Goal: Transaction & Acquisition: Purchase product/service

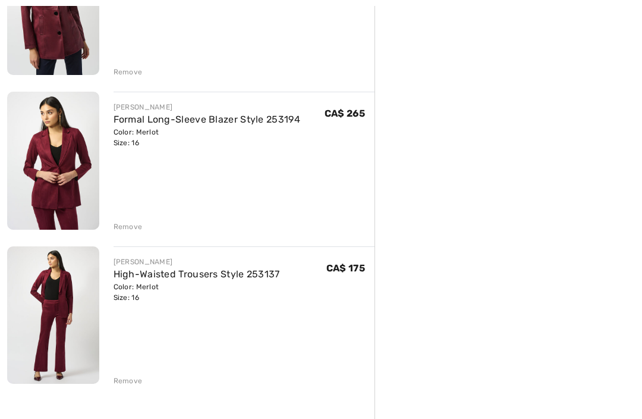
scroll to position [527, 0]
click at [133, 379] on div "Remove" at bounding box center [128, 380] width 29 height 11
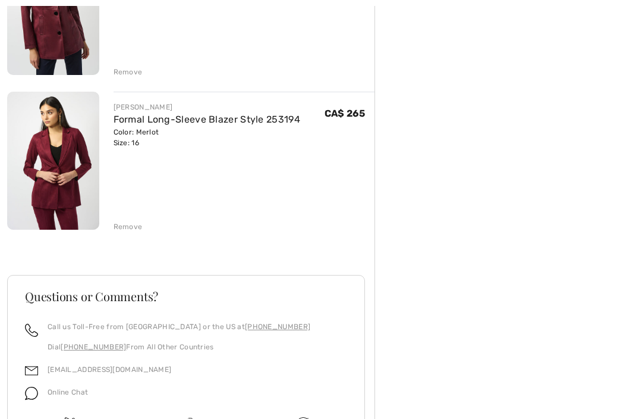
click at [128, 230] on div "Remove" at bounding box center [128, 226] width 29 height 11
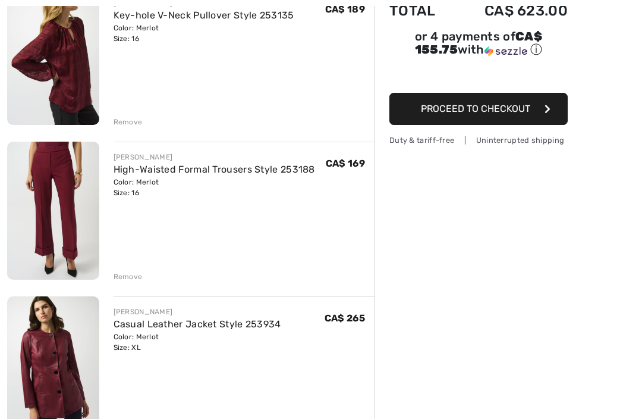
scroll to position [168, 0]
click at [67, 381] on img at bounding box center [53, 364] width 92 height 137
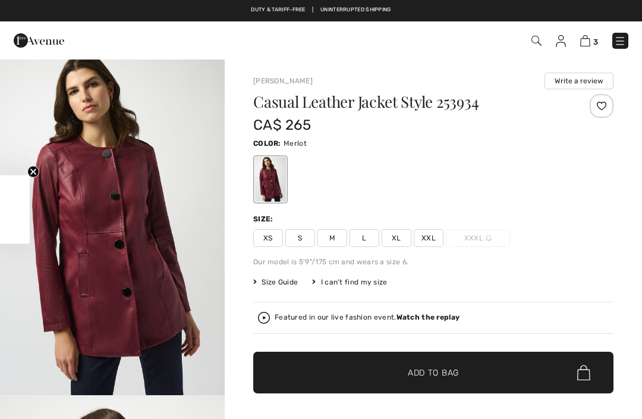
checkbox input "true"
click at [8, 216] on span "Get 15% off" at bounding box center [15, 209] width 14 height 58
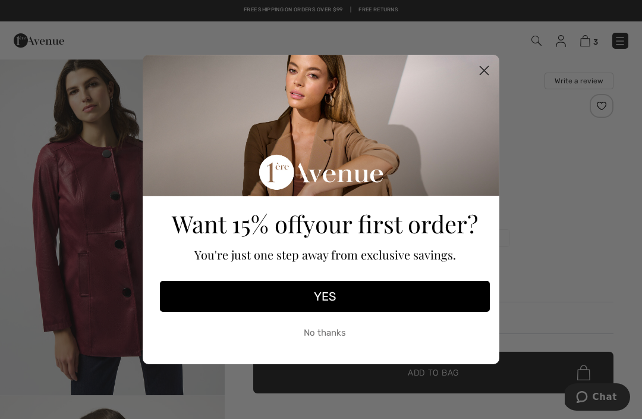
click at [330, 294] on button "YES" at bounding box center [325, 296] width 330 height 31
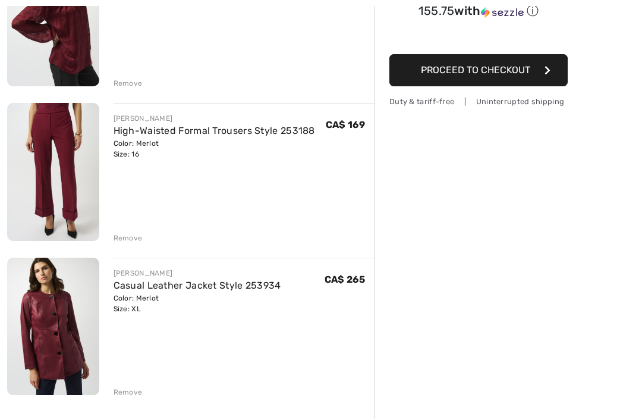
scroll to position [206, 0]
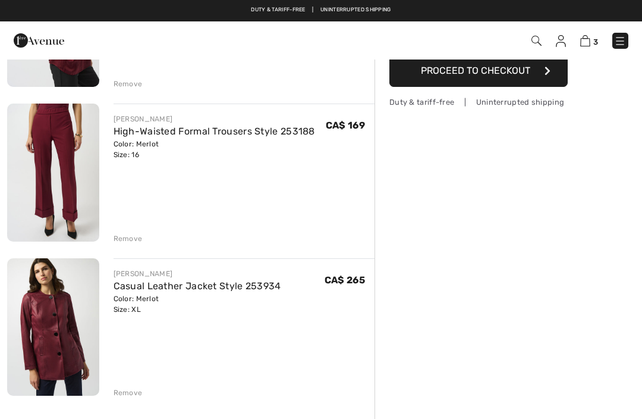
click at [128, 388] on div "Remove" at bounding box center [128, 392] width 29 height 11
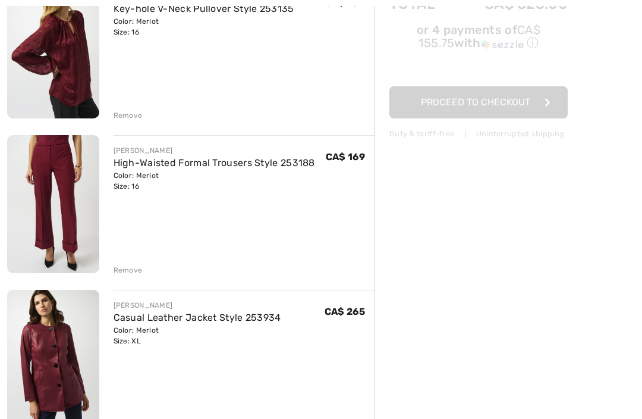
scroll to position [177, 0]
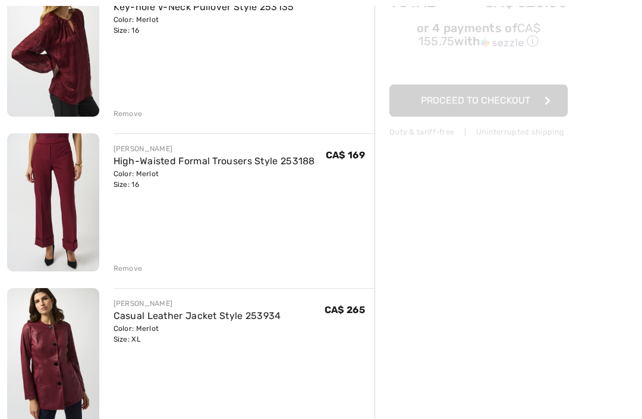
click at [123, 400] on div "JOSEPH RIBKOFF Casual Leather Jacket Style 253934 Color: Merlot Size: XL Final …" at bounding box center [245, 358] width 262 height 140
click at [109, 402] on div "JOSEPH RIBKOFF Casual Leather Jacket Style 253934 Color: Merlot Size: XL Final …" at bounding box center [237, 358] width 276 height 140
click at [120, 410] on div "JOSEPH RIBKOFF Casual Leather Jacket Style 253934 Color: Merlot Size: XL Final …" at bounding box center [245, 358] width 262 height 140
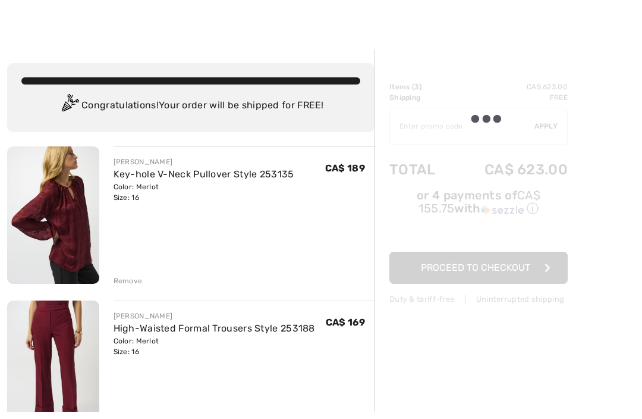
scroll to position [10, 0]
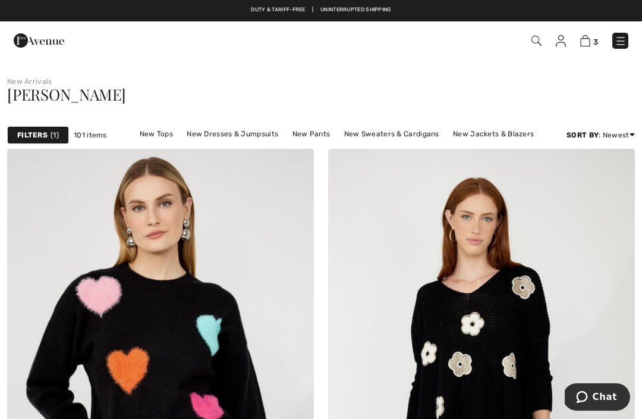
click at [586, 43] on img at bounding box center [585, 40] width 10 height 11
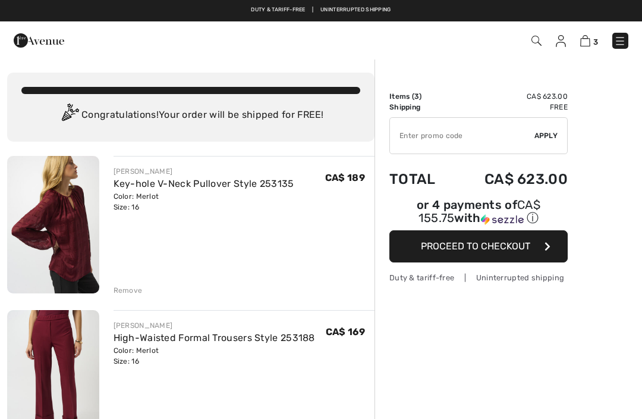
checkbox input "true"
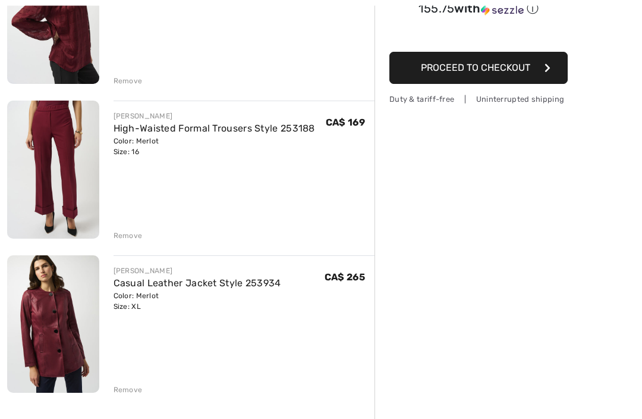
scroll to position [209, 0]
click at [125, 391] on div "Remove" at bounding box center [128, 389] width 29 height 11
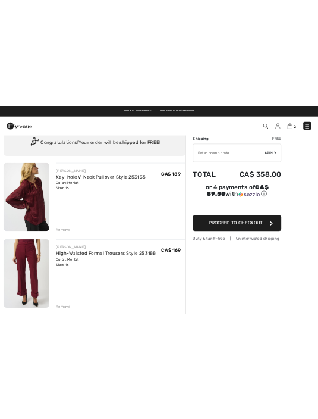
scroll to position [0, 0]
